Goal: Information Seeking & Learning: Learn about a topic

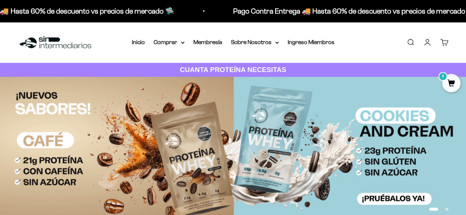
click at [218, 47] on li "Membresía" at bounding box center [207, 43] width 29 height 10
click at [217, 42] on link "Membresía" at bounding box center [207, 42] width 29 height 6
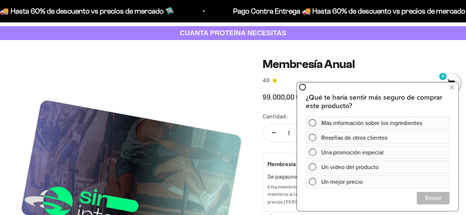
click at [409, 46] on div "Zoom Membresía Anual 4.9 99.000,00 COP Calidad de líder, precio inteligente. ¿C…" at bounding box center [233, 206] width 466 height 332
click at [449, 88] on button at bounding box center [451, 87] width 13 height 12
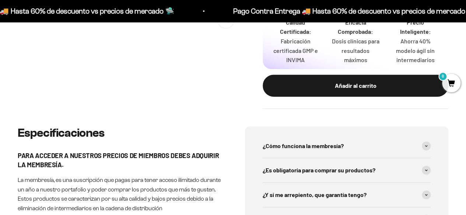
scroll to position [294, 0]
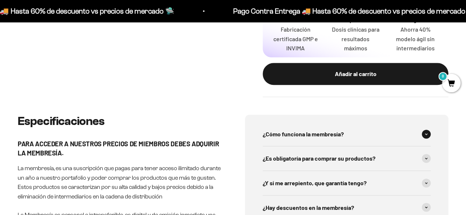
click at [324, 127] on div "¿Cómo funciona la membresía?" at bounding box center [346, 134] width 168 height 24
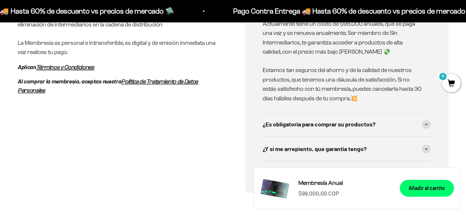
scroll to position [478, 0]
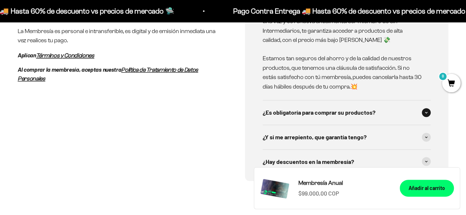
click at [341, 116] on span "¿Es obligatoría para comprar su productos?" at bounding box center [318, 113] width 113 height 10
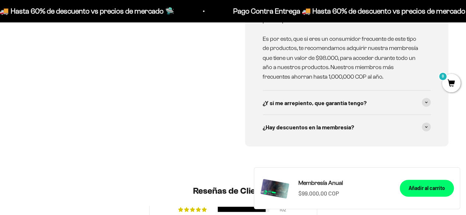
scroll to position [699, 0]
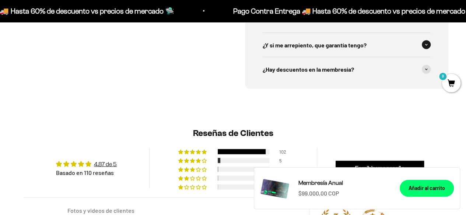
click at [343, 46] on span "¿Y si me arrepiento, que garantía tengo?" at bounding box center [314, 45] width 104 height 10
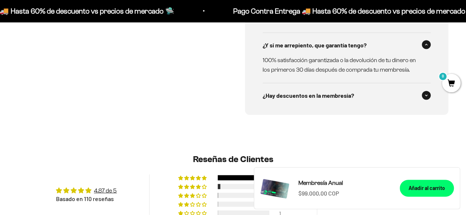
click at [350, 90] on div "¿Hay descuentos en la membresía?" at bounding box center [346, 96] width 168 height 24
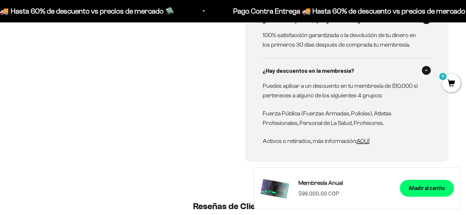
scroll to position [736, 0]
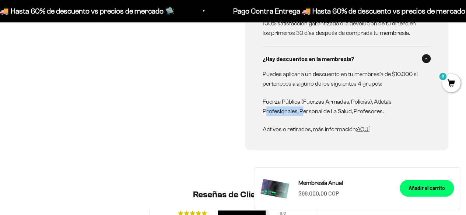
drag, startPoint x: 266, startPoint y: 112, endPoint x: 300, endPoint y: 115, distance: 34.8
click at [300, 115] on p "Fuerza Pública (Fuerzas Armadas, Policías), Atletas Profesionales, Personal de …" at bounding box center [341, 106] width 159 height 19
click at [312, 114] on p "Fuerza Pública (Fuerzas Armadas, Policías), Atletas Profesionales, Personal de …" at bounding box center [341, 106] width 159 height 19
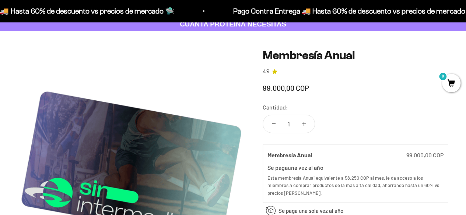
scroll to position [0, 0]
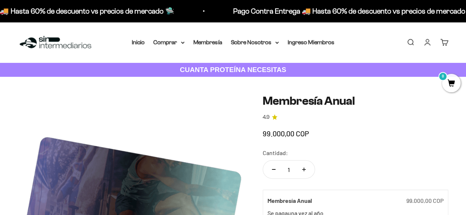
click at [124, 43] on div "Menú Buscar Inicio Comprar Proteínas Ver Todos Whey Iso Vegan Pancakes Pre-Entr…" at bounding box center [233, 42] width 466 height 41
click at [144, 41] on link "Inicio" at bounding box center [138, 42] width 13 height 6
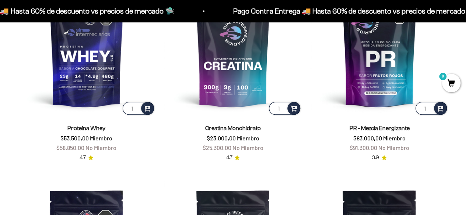
scroll to position [294, 0]
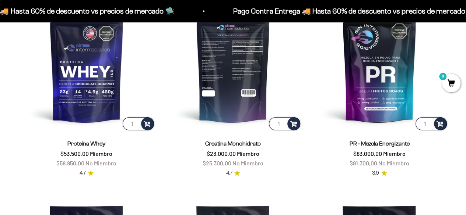
click at [237, 68] on img at bounding box center [233, 63] width 138 height 138
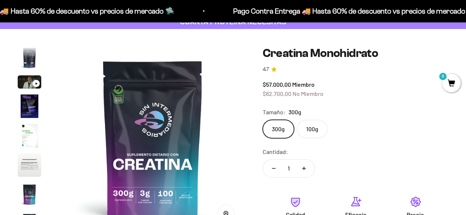
scroll to position [37, 0]
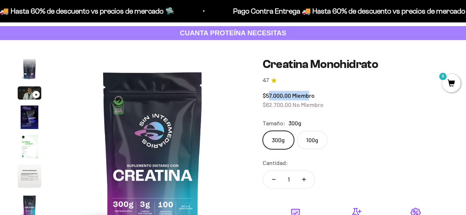
drag, startPoint x: 269, startPoint y: 95, endPoint x: 308, endPoint y: 97, distance: 38.4
click at [308, 97] on span "$57.000,00 Miembro" at bounding box center [288, 95] width 52 height 7
click at [312, 97] on span "Miembro" at bounding box center [303, 95] width 22 height 7
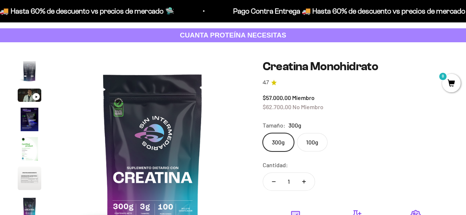
scroll to position [0, 0]
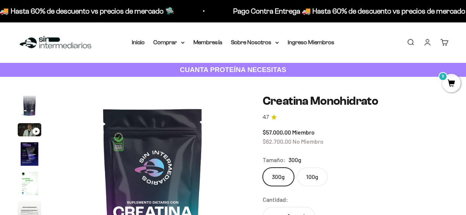
drag, startPoint x: 322, startPoint y: 128, endPoint x: 315, endPoint y: 130, distance: 7.7
click at [315, 130] on div "$57.000,00 Miembro $62.700,00 No Miembro" at bounding box center [355, 137] width 186 height 19
drag, startPoint x: 314, startPoint y: 132, endPoint x: 255, endPoint y: 132, distance: 59.3
click at [307, 172] on label "100g" at bounding box center [312, 177] width 31 height 18
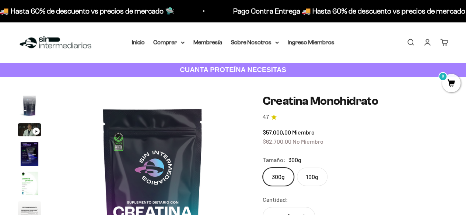
click at [262, 168] on input "100g" at bounding box center [262, 167] width 0 height 0
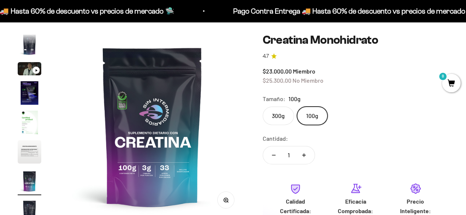
scroll to position [74, 0]
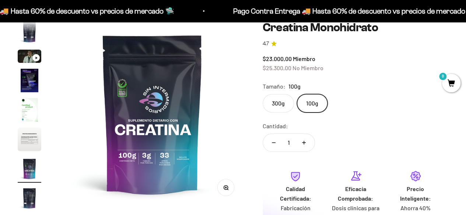
click at [280, 107] on label "300g" at bounding box center [277, 103] width 31 height 18
click at [262, 94] on input "300g" at bounding box center [262, 94] width 0 height 0
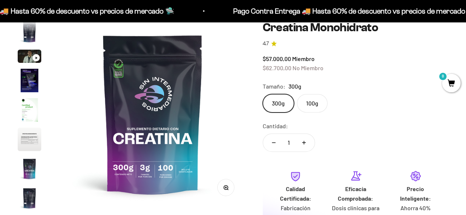
click at [305, 108] on label "100g" at bounding box center [312, 103] width 31 height 18
click at [262, 94] on input "100g" at bounding box center [262, 94] width 0 height 0
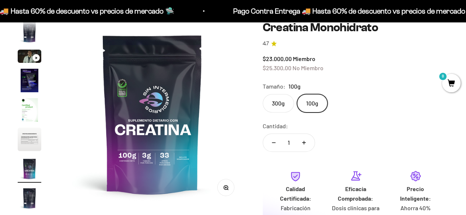
click at [279, 107] on label "300g" at bounding box center [277, 103] width 31 height 18
click at [262, 94] on input "300g" at bounding box center [262, 94] width 0 height 0
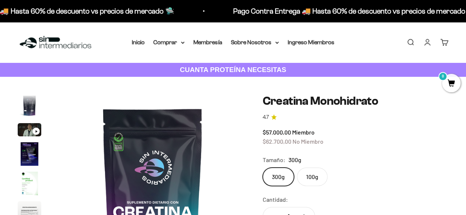
click at [63, 38] on img at bounding box center [55, 43] width 75 height 16
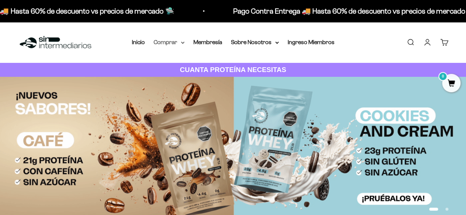
click at [179, 44] on summary "Comprar" at bounding box center [168, 43] width 31 height 10
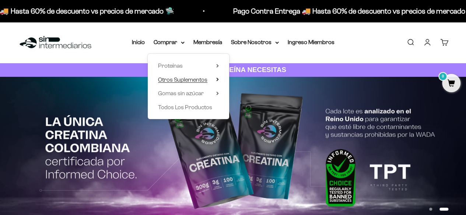
click at [188, 82] on span "Otros Suplementos" at bounding box center [182, 80] width 49 height 6
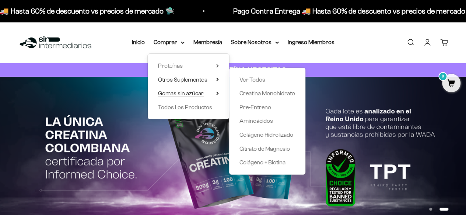
click at [197, 95] on span "Gomas sin azúcar" at bounding box center [181, 93] width 46 height 6
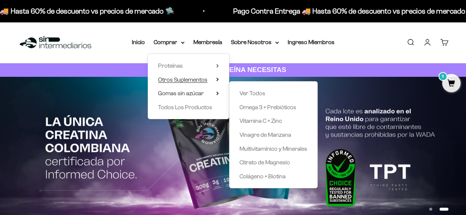
click at [205, 77] on span "Otros Suplementos" at bounding box center [182, 80] width 49 height 6
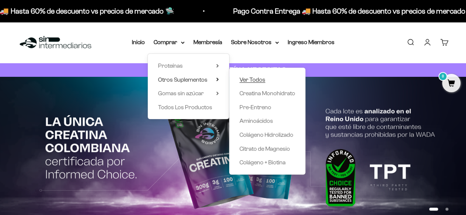
click at [241, 78] on span "Ver Todos" at bounding box center [252, 80] width 26 height 6
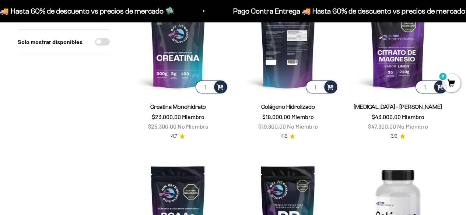
scroll to position [110, 0]
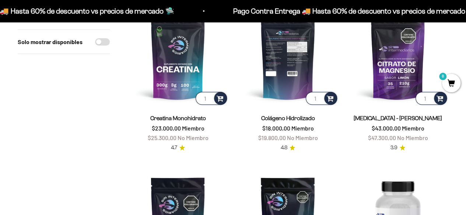
click at [292, 75] on img at bounding box center [287, 56] width 101 height 101
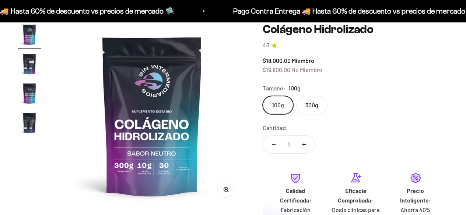
scroll to position [74, 0]
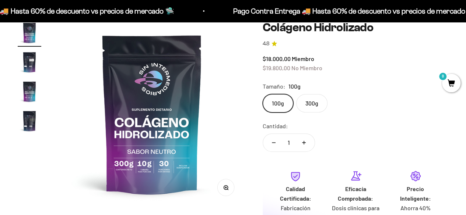
click at [314, 99] on label "300g" at bounding box center [311, 103] width 31 height 18
click at [262, 94] on input "300g" at bounding box center [262, 94] width 0 height 0
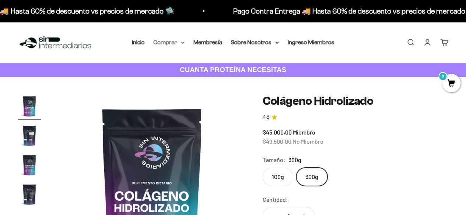
click at [163, 42] on summary "Comprar" at bounding box center [168, 43] width 31 height 10
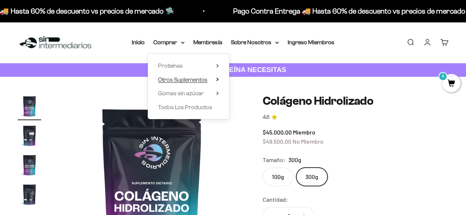
click at [194, 81] on span "Otros Suplementos" at bounding box center [182, 80] width 49 height 6
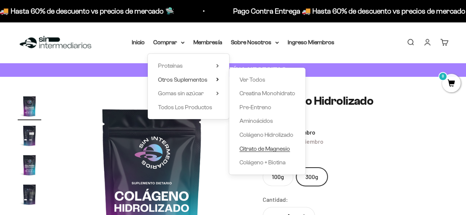
click at [260, 151] on span "Citrato de Magnesio" at bounding box center [264, 149] width 50 height 6
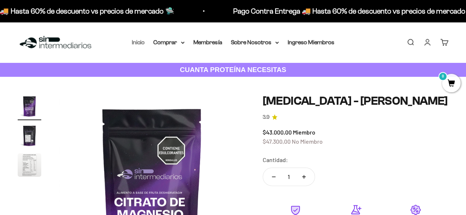
click at [134, 43] on link "Inicio" at bounding box center [138, 42] width 13 height 6
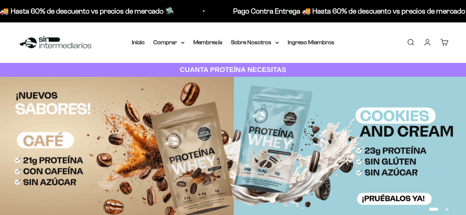
click at [168, 42] on summary "Comprar" at bounding box center [168, 43] width 31 height 10
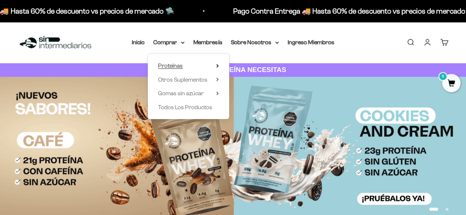
click at [179, 67] on span "Proteínas" at bounding box center [170, 66] width 25 height 6
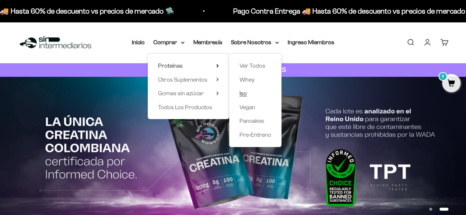
click at [245, 96] on span "Iso" at bounding box center [242, 93] width 7 height 6
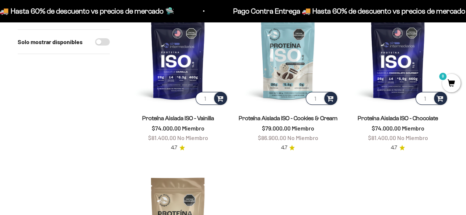
scroll to position [74, 0]
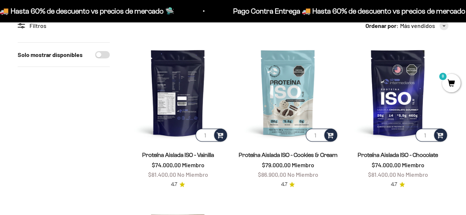
click at [179, 99] on img at bounding box center [177, 92] width 101 height 101
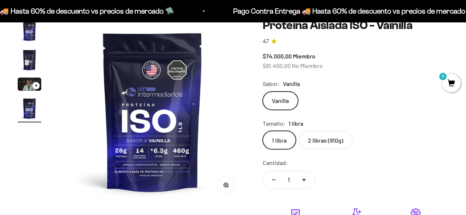
scroll to position [74, 0]
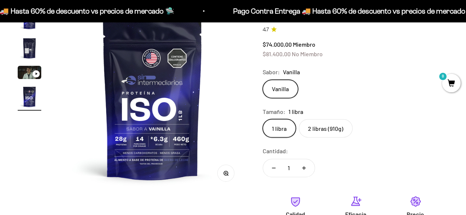
click at [312, 129] on label "2 libras (910g)" at bounding box center [325, 128] width 54 height 18
click at [262, 119] on input "2 libras (910g)" at bounding box center [262, 119] width 0 height 0
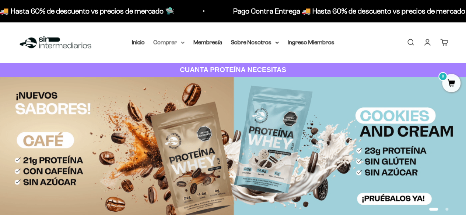
click at [163, 42] on summary "Comprar" at bounding box center [168, 43] width 31 height 10
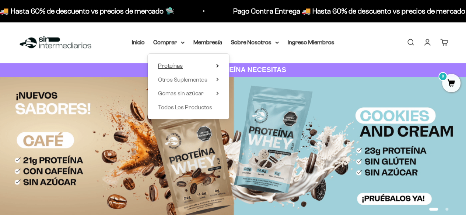
click at [205, 63] on summary "Proteínas" at bounding box center [188, 66] width 61 height 10
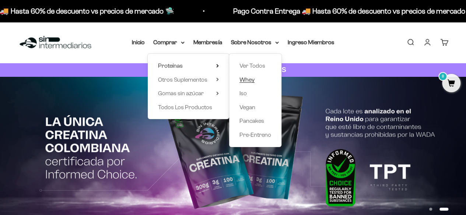
click at [247, 80] on span "Whey" at bounding box center [246, 80] width 15 height 6
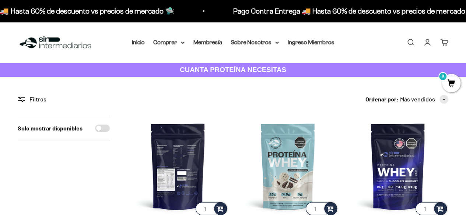
click at [166, 174] on img at bounding box center [177, 166] width 101 height 101
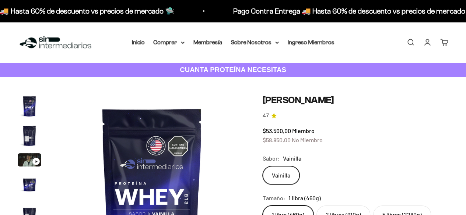
scroll to position [0, 950]
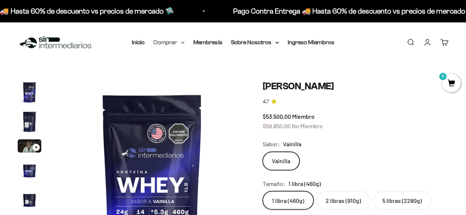
click at [168, 39] on summary "Comprar" at bounding box center [168, 43] width 31 height 10
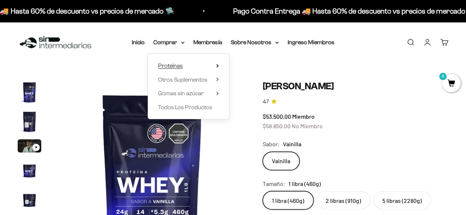
click at [188, 66] on summary "Proteínas" at bounding box center [188, 66] width 61 height 10
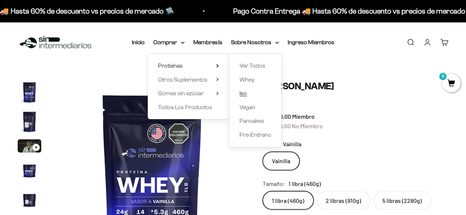
click at [244, 95] on span "Iso" at bounding box center [242, 93] width 7 height 6
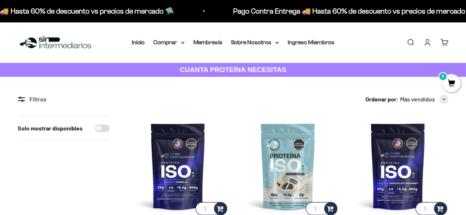
scroll to position [74, 0]
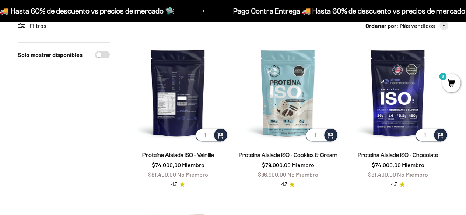
click at [165, 100] on img at bounding box center [177, 92] width 101 height 101
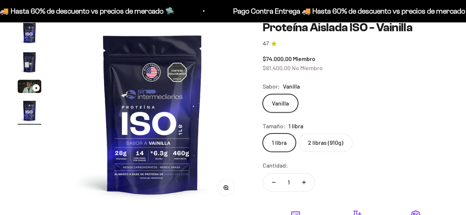
scroll to position [59, 0]
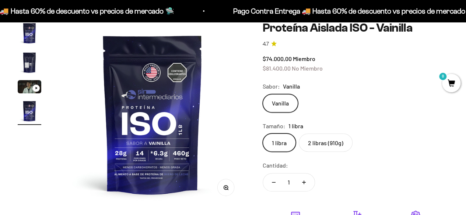
click at [310, 141] on label "2 libras (910g)" at bounding box center [325, 143] width 54 height 18
click at [262, 134] on input "2 libras (910g)" at bounding box center [262, 133] width 0 height 0
